Goal: Information Seeking & Learning: Learn about a topic

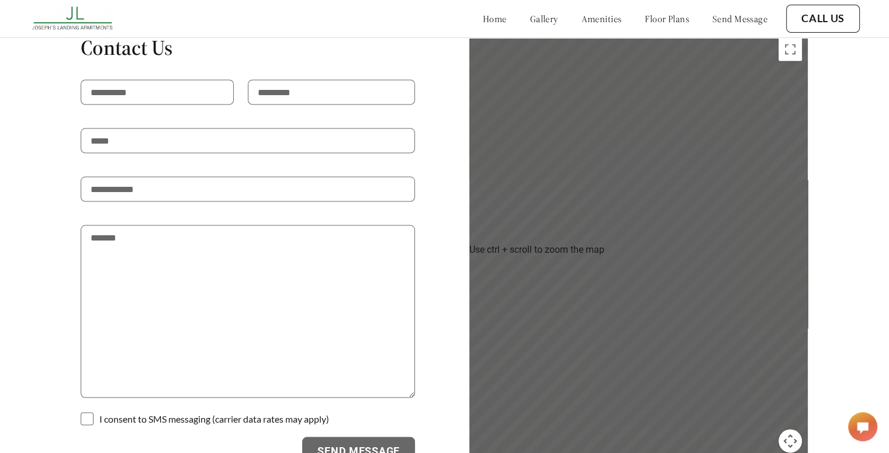
scroll to position [2323, 0]
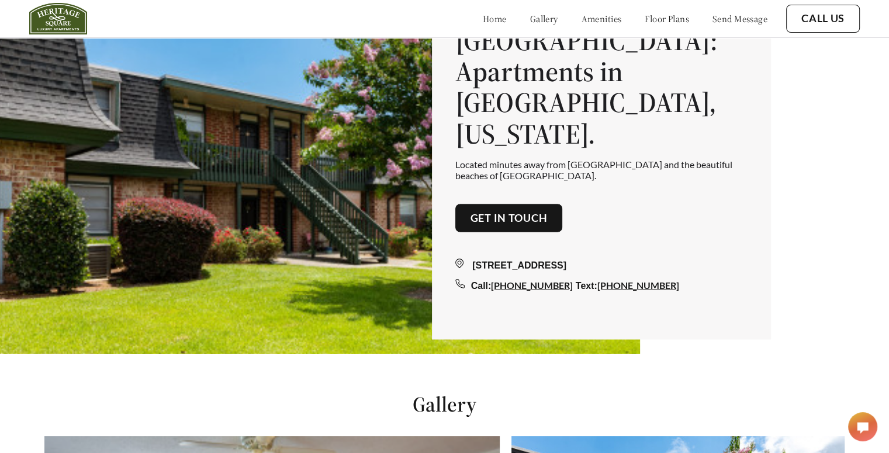
scroll to position [100, 0]
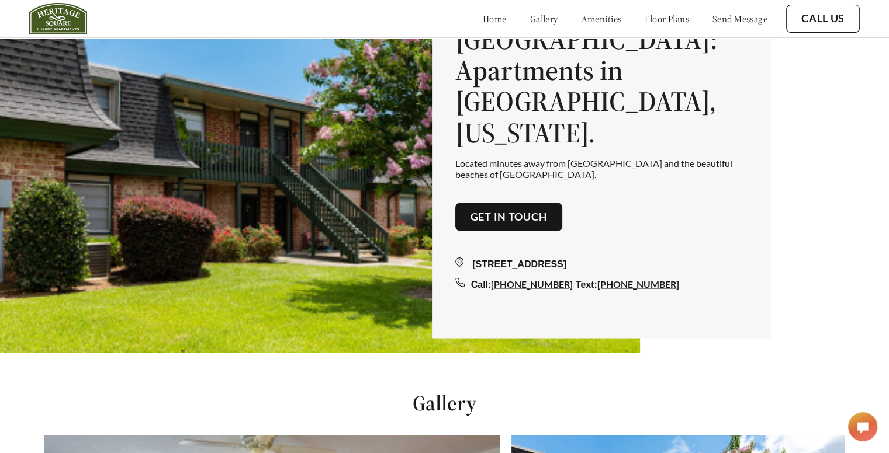
click at [581, 13] on link "amenities" at bounding box center [601, 19] width 40 height 12
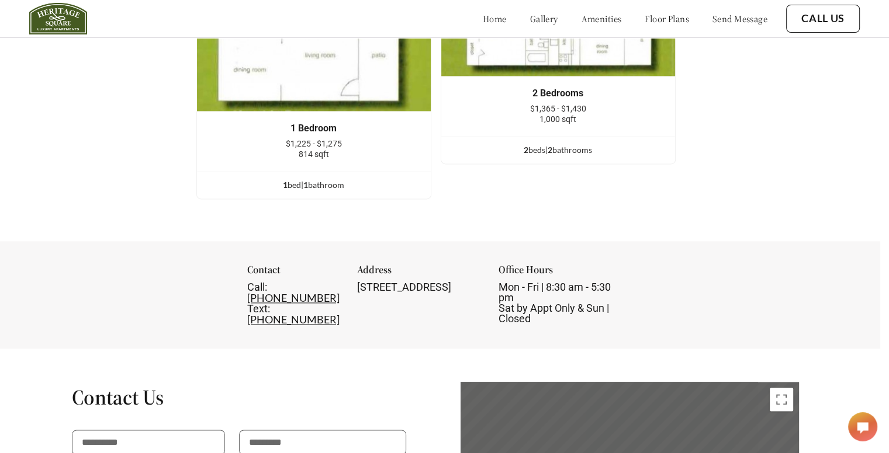
scroll to position [1662, 9]
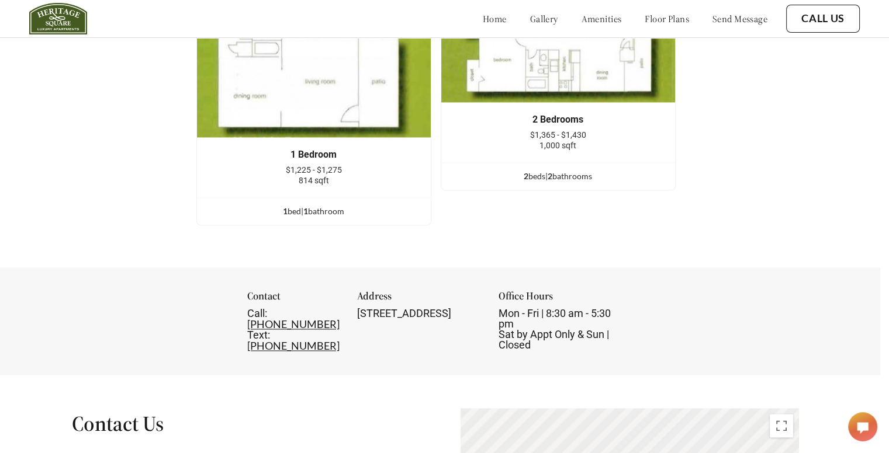
click at [530, 13] on link "gallery" at bounding box center [544, 19] width 28 height 12
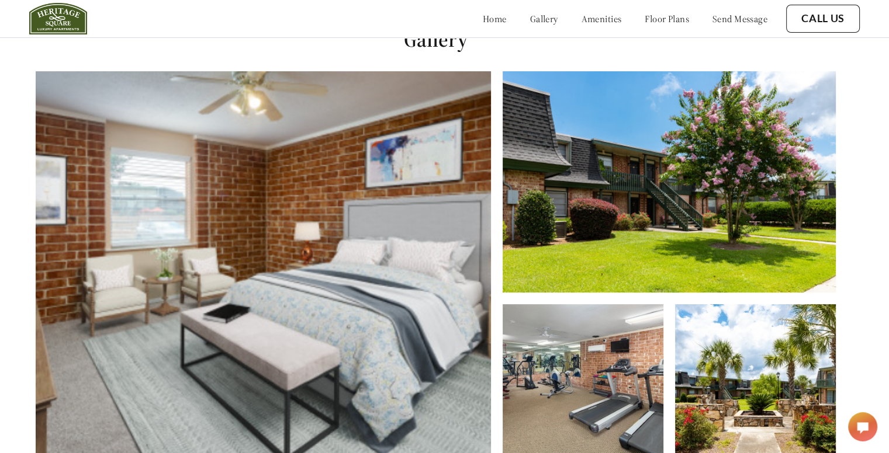
scroll to position [462, 9]
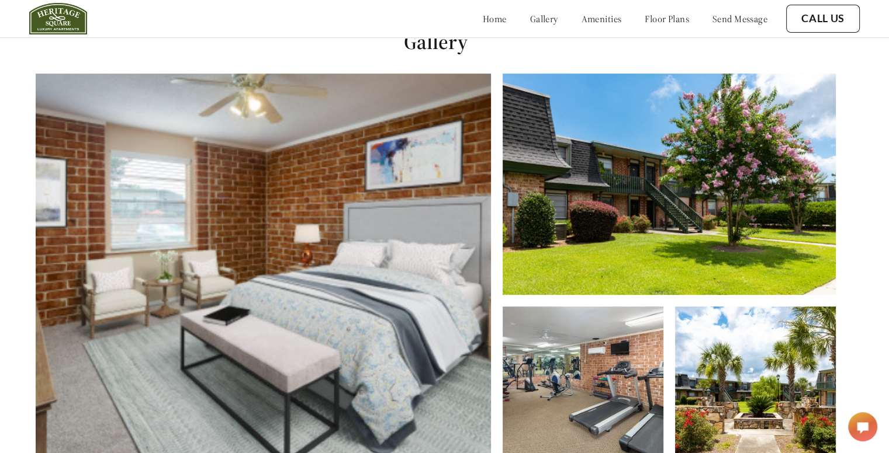
click at [584, 422] on img at bounding box center [582, 390] width 161 height 167
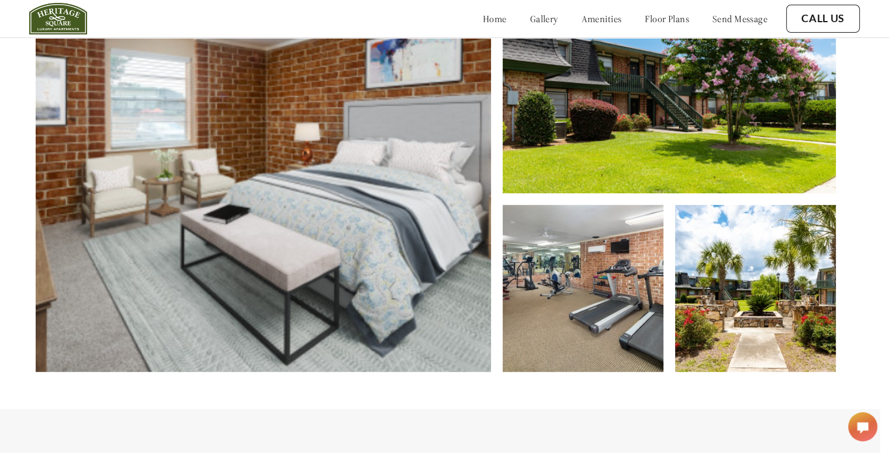
scroll to position [567, 9]
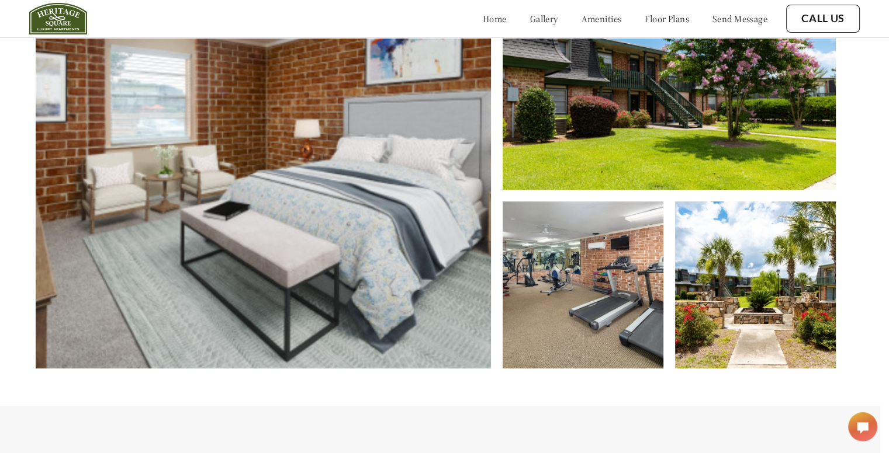
click at [612, 287] on img at bounding box center [582, 285] width 161 height 167
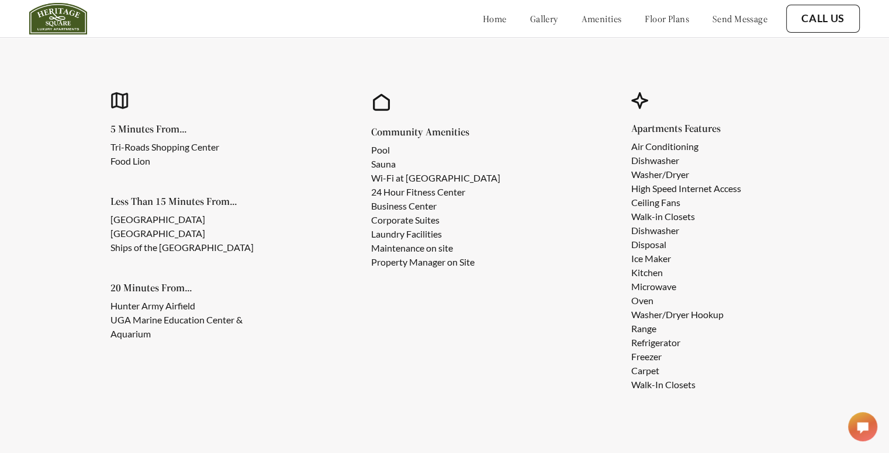
scroll to position [1059, 0]
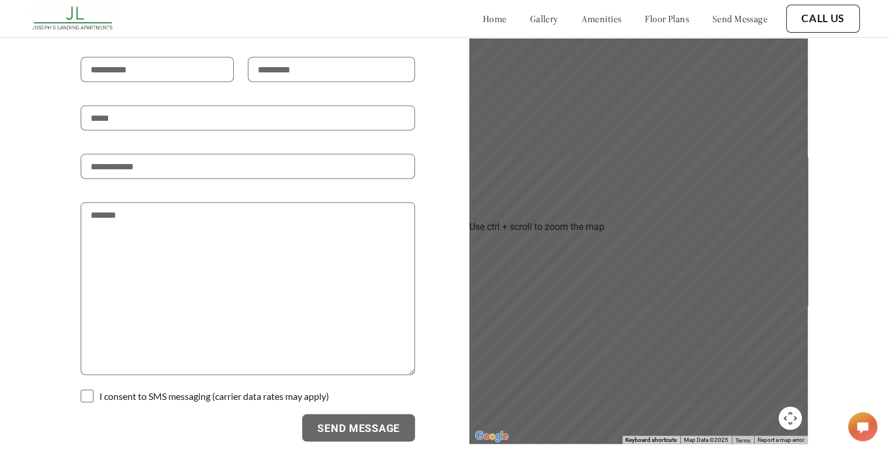
scroll to position [2323, 0]
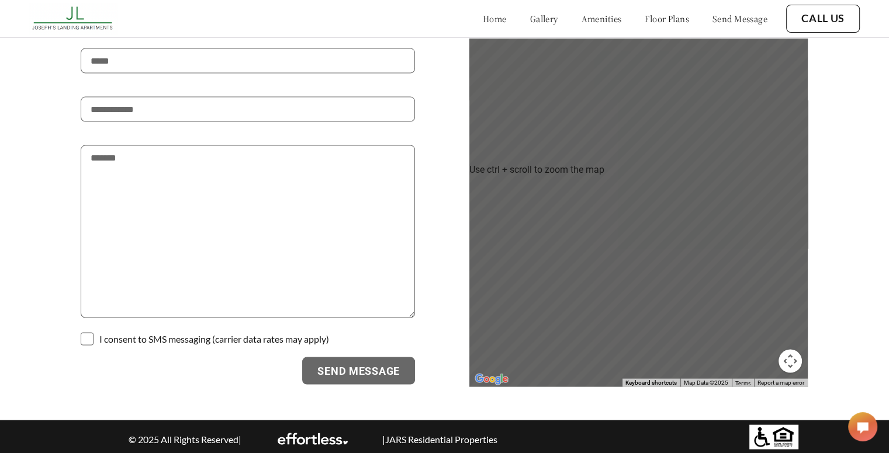
click at [304, 434] on img at bounding box center [313, 440] width 70 height 12
